Goal: Task Accomplishment & Management: Use online tool/utility

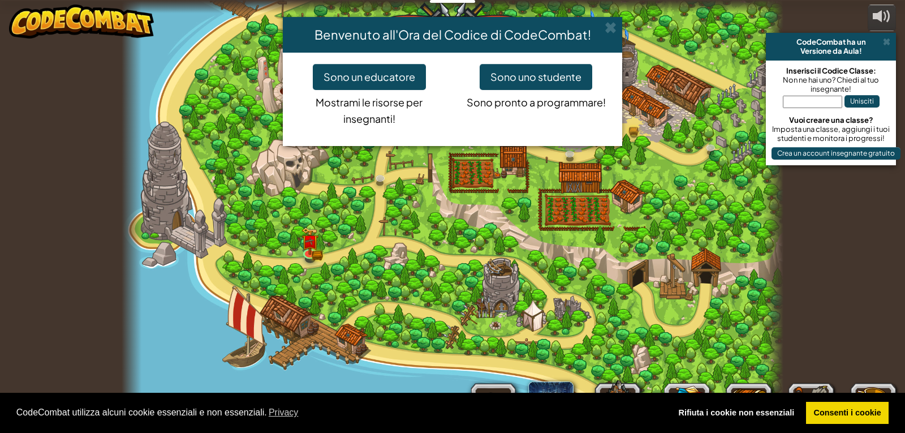
select select "it"
click at [531, 71] on button "Sono uno studente" at bounding box center [536, 77] width 113 height 26
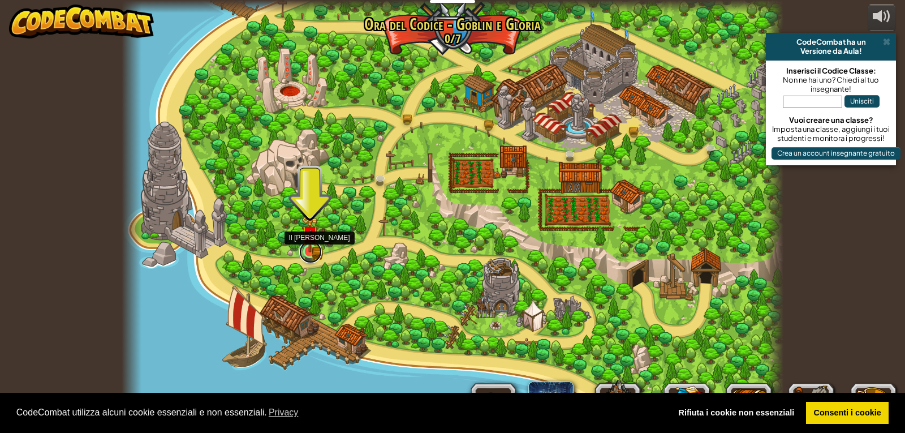
click at [315, 257] on link at bounding box center [310, 251] width 23 height 23
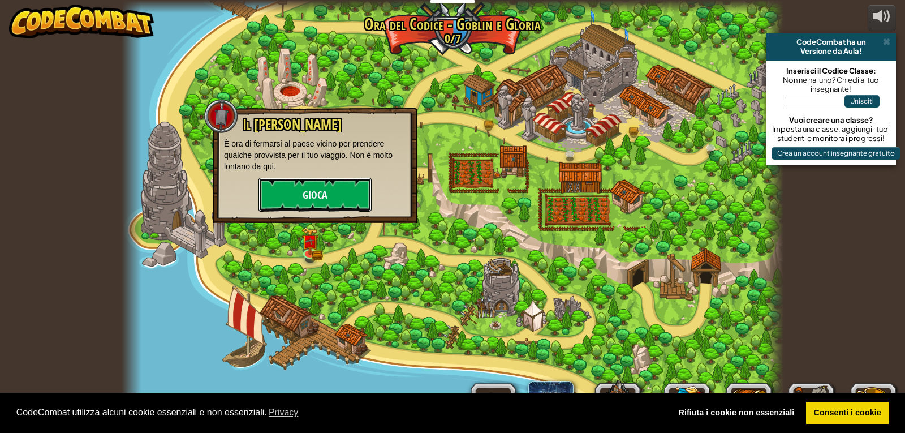
click at [320, 205] on button "Gioca" at bounding box center [315, 195] width 113 height 34
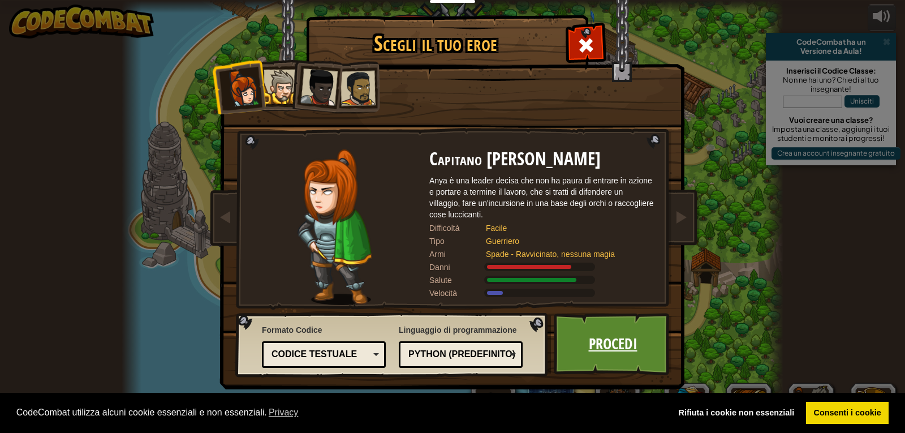
click at [571, 337] on link "Procedi" at bounding box center [613, 344] width 118 height 62
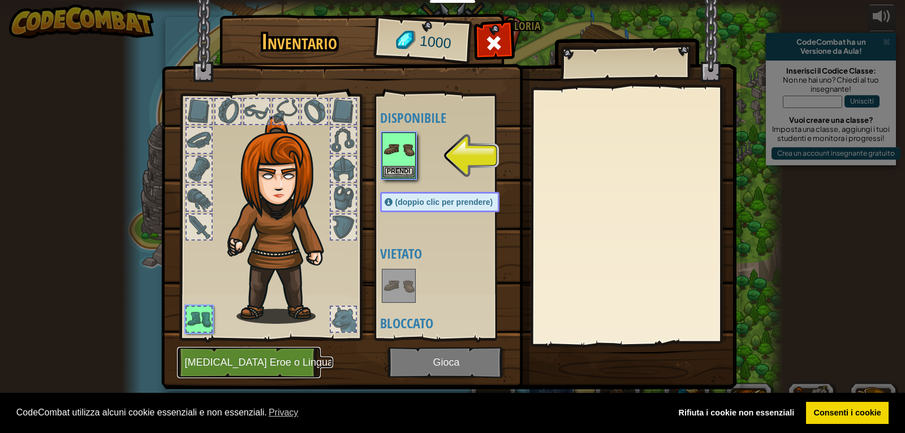
click at [259, 362] on button "[MEDICAL_DATA] Eroe o Lingua" at bounding box center [249, 362] width 144 height 31
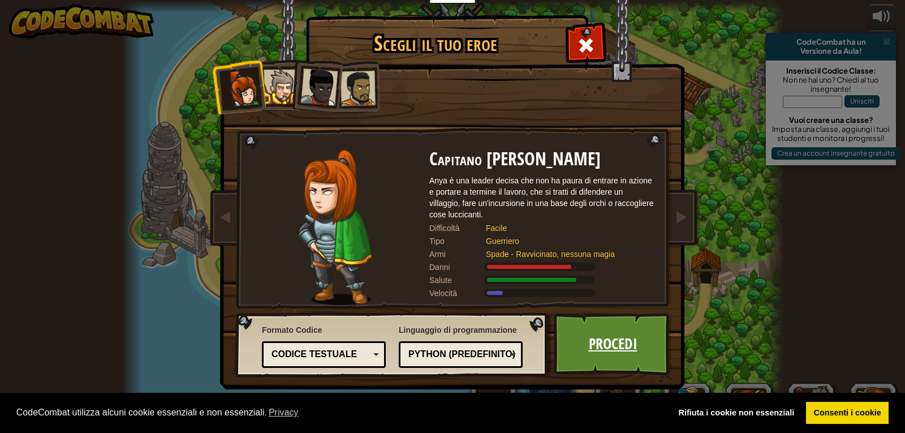
click at [603, 344] on link "Procedi" at bounding box center [613, 344] width 118 height 62
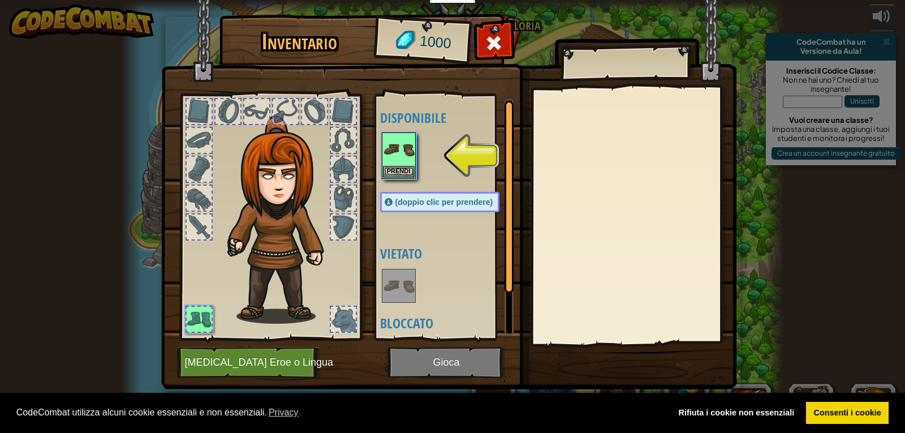
click at [487, 368] on img at bounding box center [448, 183] width 575 height 411
click at [452, 362] on img at bounding box center [448, 183] width 575 height 411
click at [437, 356] on img at bounding box center [448, 183] width 575 height 411
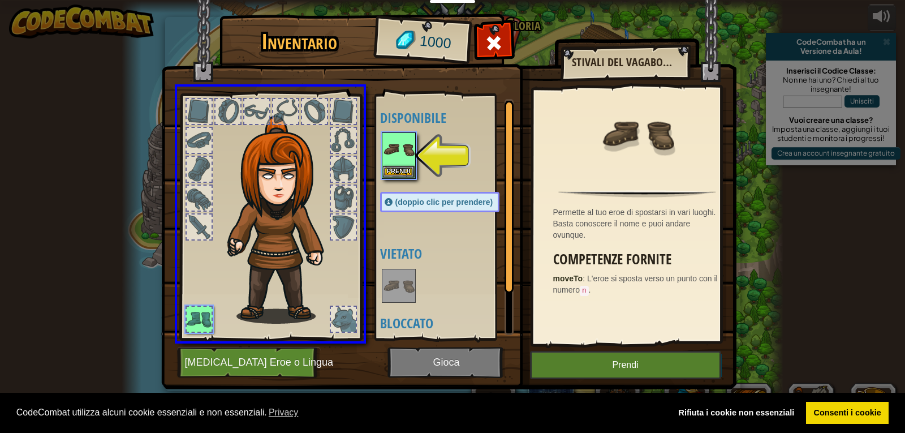
drag, startPoint x: 399, startPoint y: 163, endPoint x: 350, endPoint y: 192, distance: 57.1
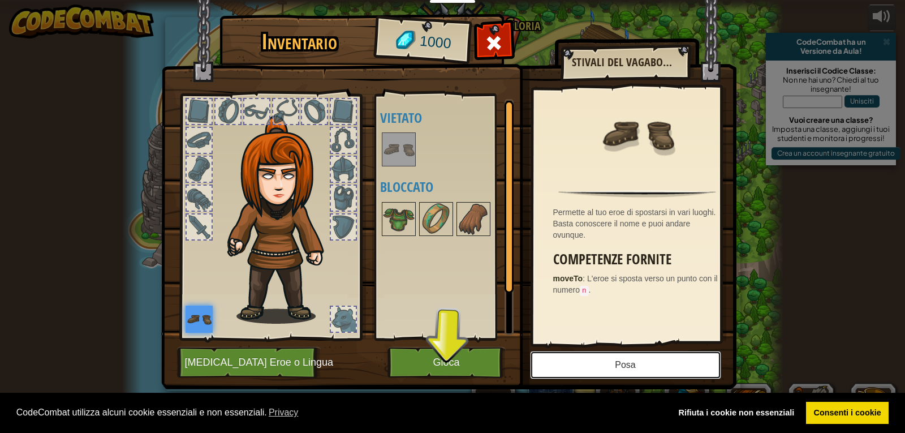
click at [638, 362] on button "Posa" at bounding box center [625, 365] width 191 height 28
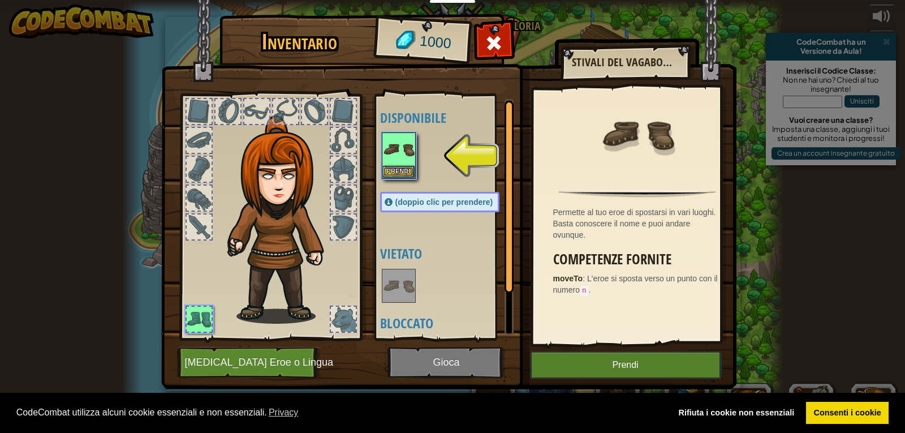
click at [439, 332] on div "Disponibile Prendi (doppio clic per prendere) Vietato Bloccato" at bounding box center [451, 217] width 142 height 236
click at [446, 352] on img at bounding box center [448, 183] width 575 height 411
click at [402, 171] on button "Prendi" at bounding box center [399, 171] width 32 height 12
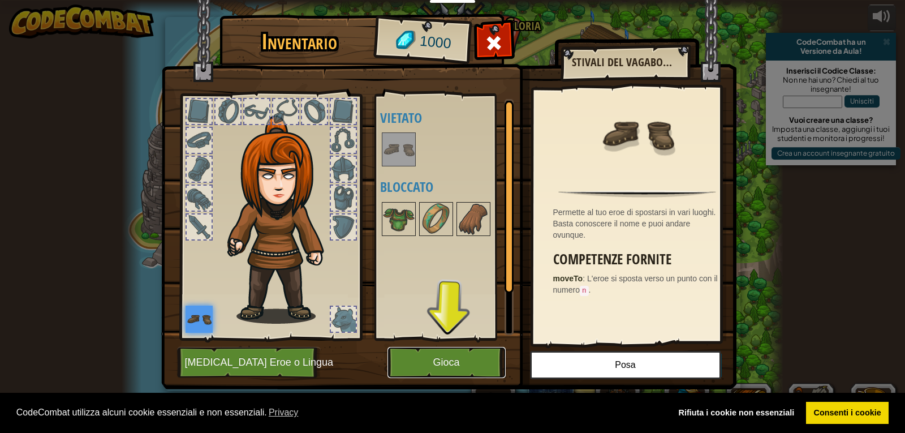
click at [472, 364] on button "Gioca" at bounding box center [447, 362] width 118 height 31
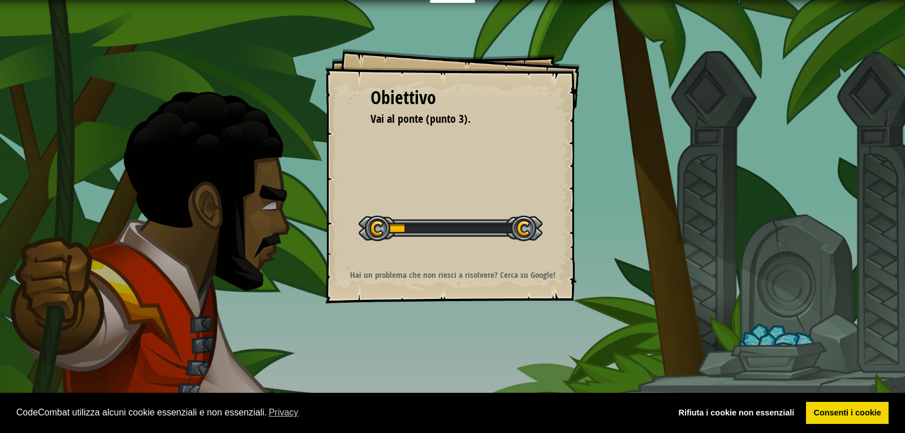
click at [472, 364] on div "Obiettivo Vai al ponte (punto 3). Inizia livello Errore nel caricamento dal ser…" at bounding box center [452, 216] width 905 height 433
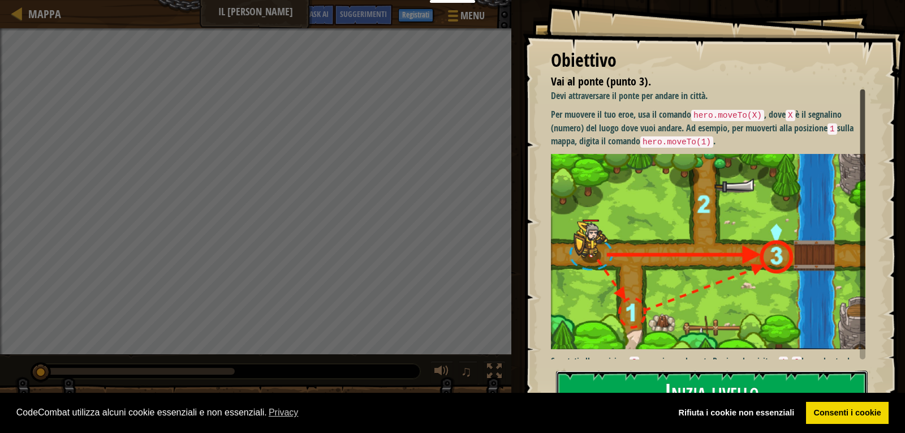
click at [749, 371] on button "Inizia livello" at bounding box center [712, 393] width 312 height 45
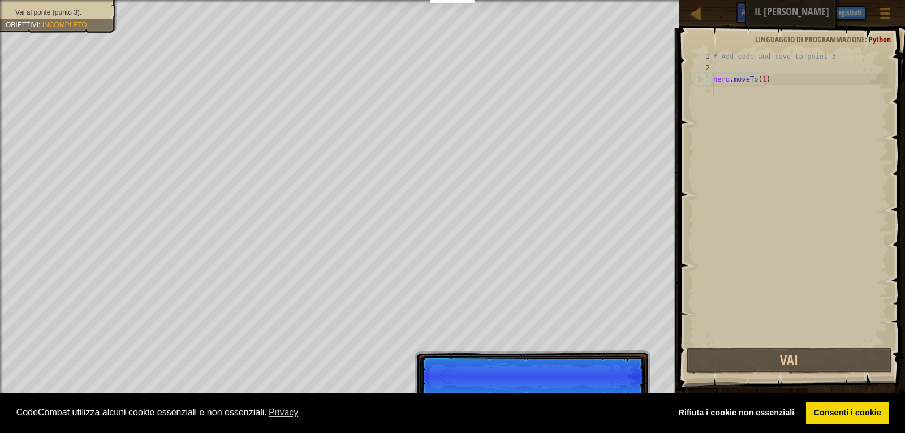
scroll to position [5, 0]
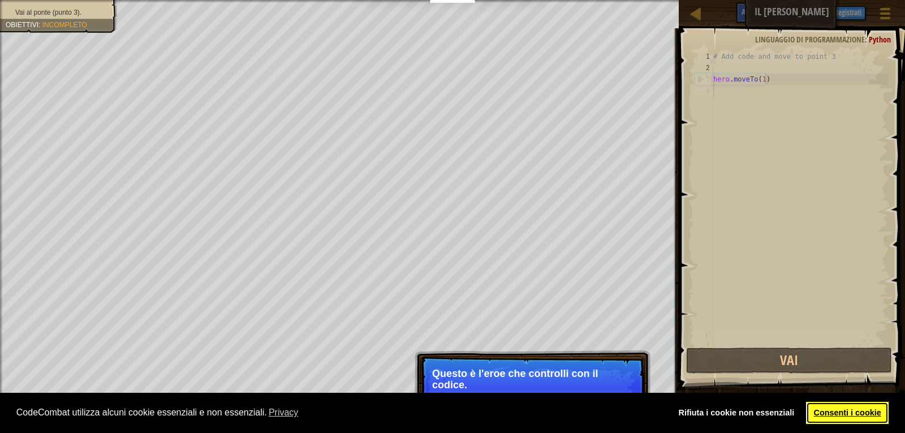
click at [872, 418] on link "Consenti i cookie" at bounding box center [847, 413] width 83 height 23
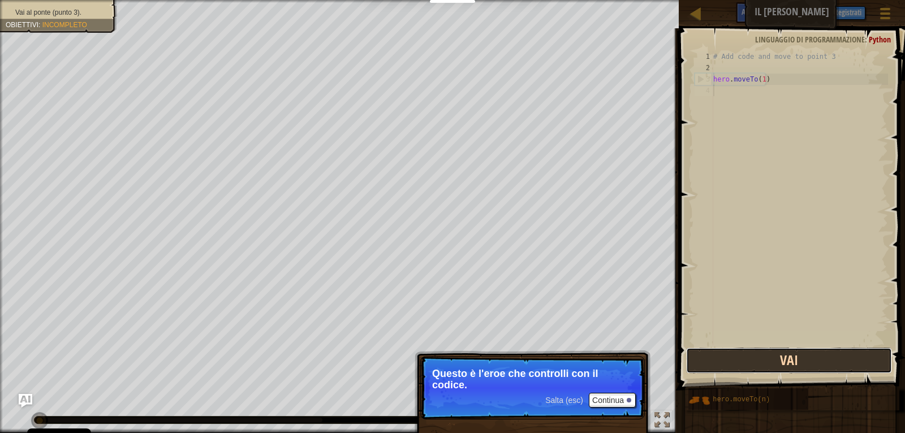
click at [814, 364] on button "Vai" at bounding box center [789, 360] width 207 height 26
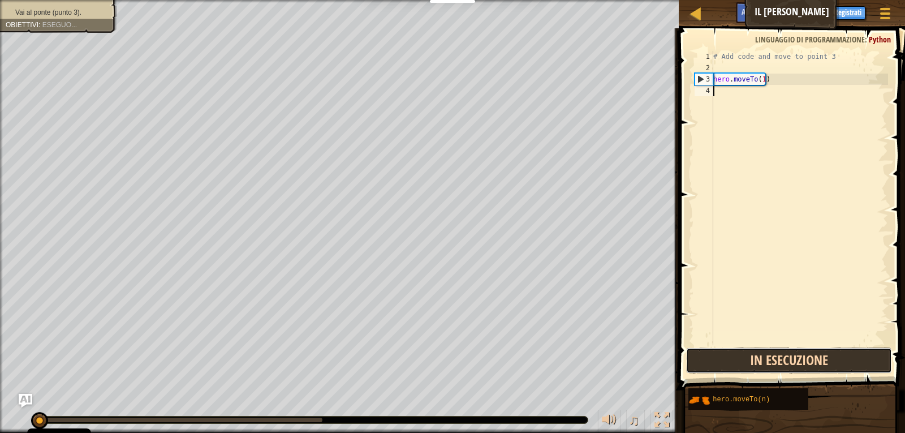
click at [812, 363] on button "In esecuzione" at bounding box center [789, 360] width 207 height 26
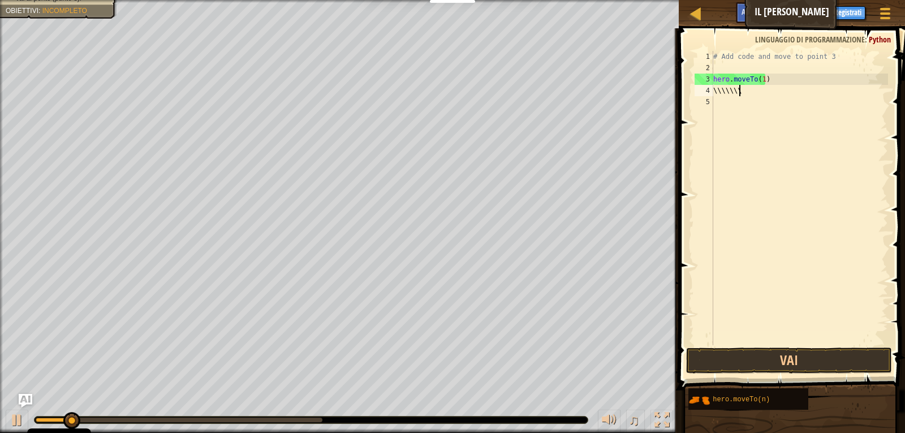
scroll to position [5, 2]
click at [815, 360] on button "Vai" at bounding box center [789, 360] width 207 height 26
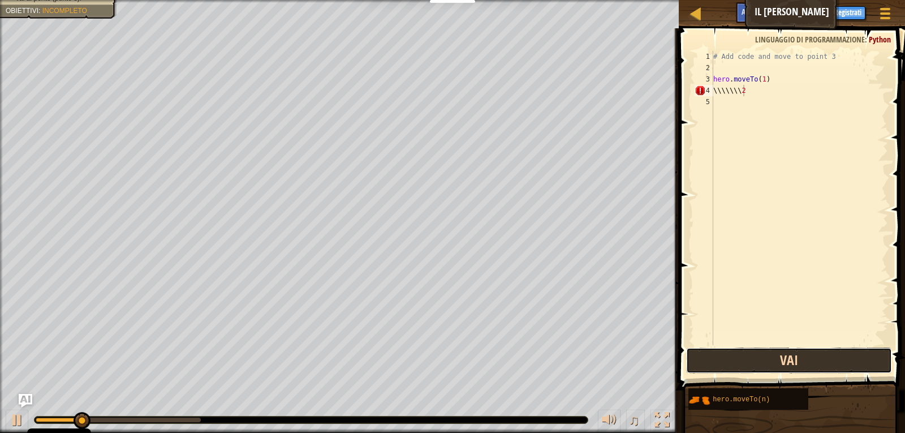
click at [815, 360] on button "Vai" at bounding box center [789, 360] width 207 height 26
type textarea "\\\\\\\3"
click at [760, 356] on button "Vai" at bounding box center [789, 360] width 207 height 26
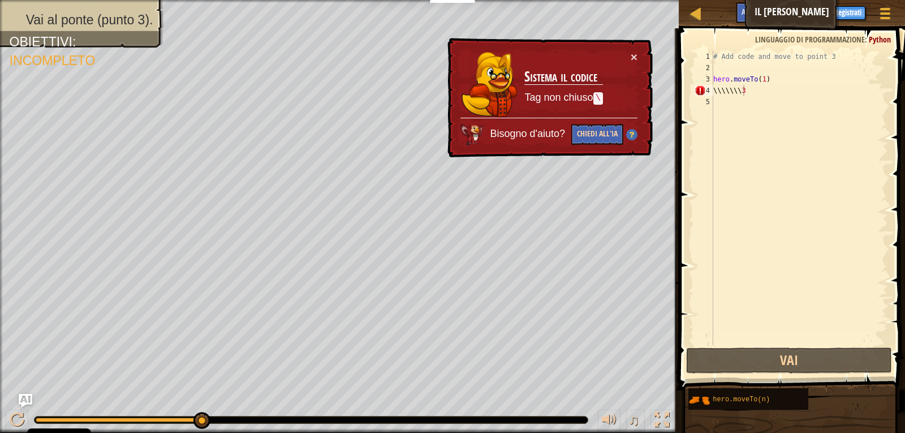
drag, startPoint x: 558, startPoint y: 139, endPoint x: 590, endPoint y: 124, distance: 35.2
click at [587, 128] on div "Bisogno d'aiuto? Chiedi all'IA" at bounding box center [549, 131] width 177 height 27
click at [590, 124] on button "Chiedi all'IA" at bounding box center [598, 134] width 52 height 21
